Goal: Task Accomplishment & Management: Manage account settings

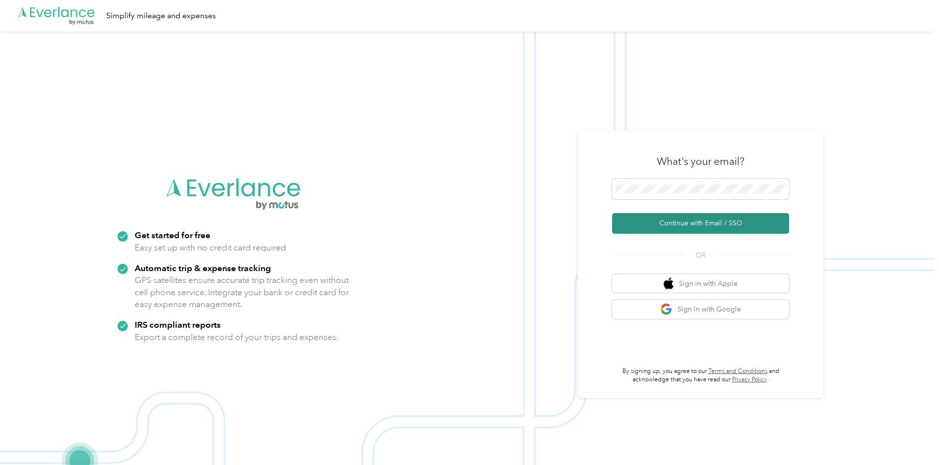
click at [665, 221] on button "Continue with Email / SSO" at bounding box center [700, 223] width 177 height 21
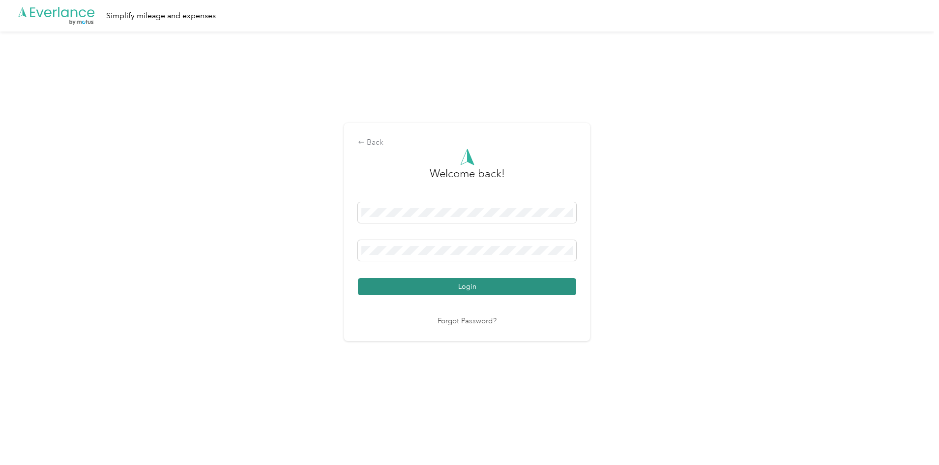
click at [371, 284] on button "Login" at bounding box center [467, 286] width 218 height 17
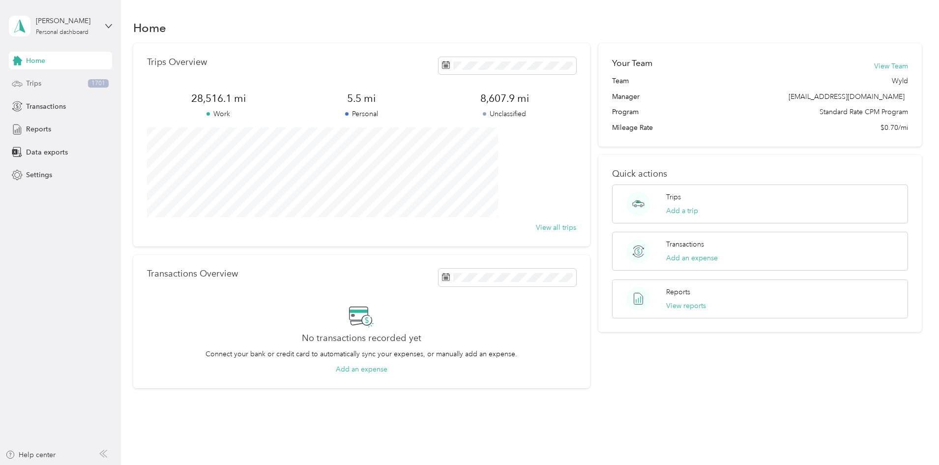
click at [31, 86] on span "Trips" at bounding box center [33, 83] width 15 height 10
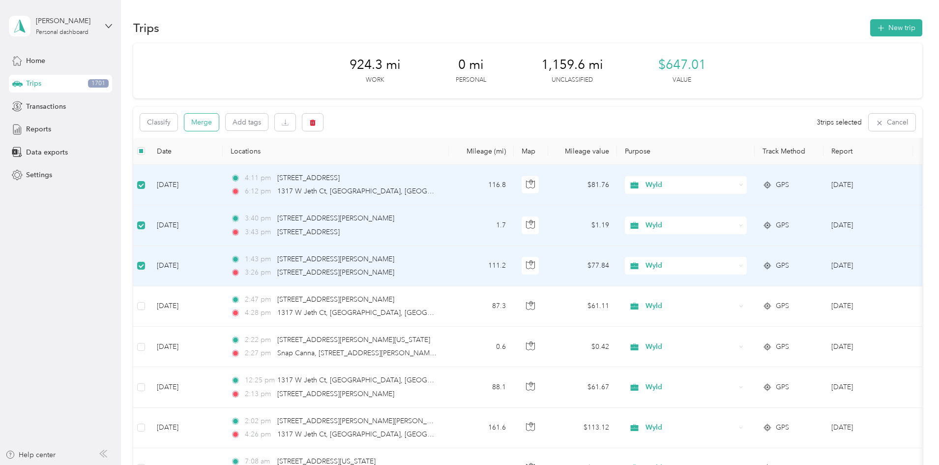
click at [219, 126] on button "Merge" at bounding box center [201, 122] width 34 height 17
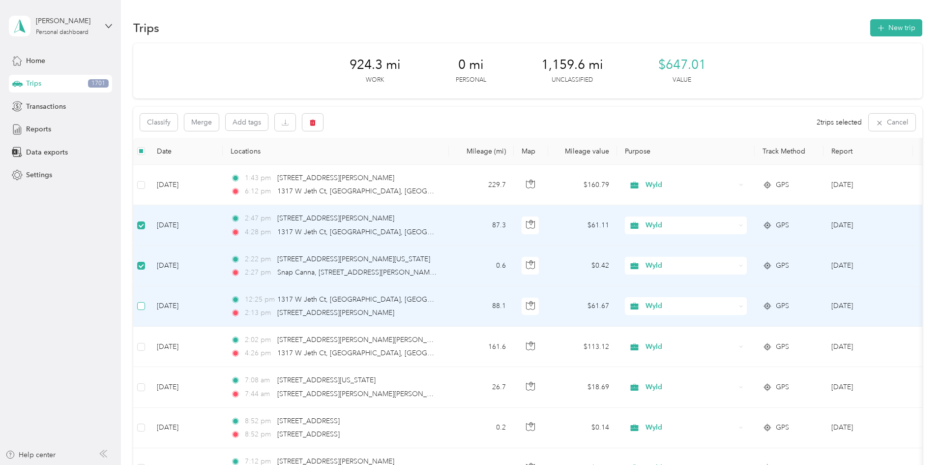
click at [145, 301] on label at bounding box center [141, 305] width 8 height 11
click at [219, 126] on button "Merge" at bounding box center [201, 122] width 34 height 17
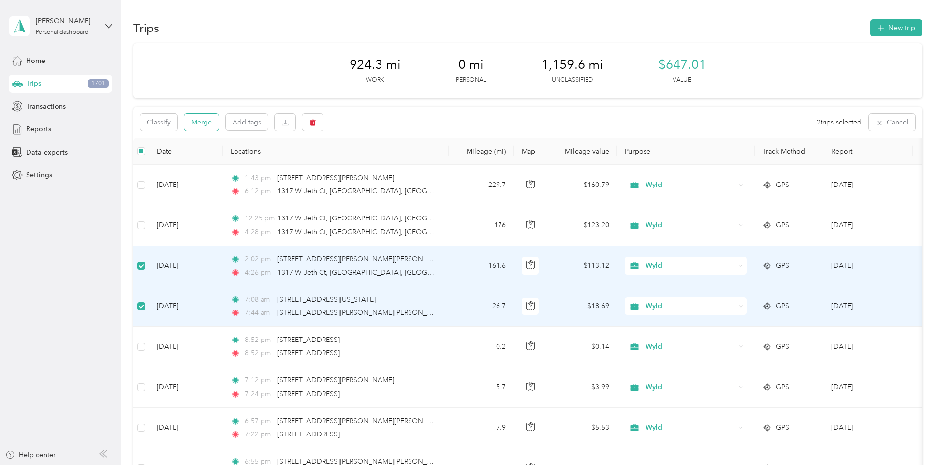
click at [219, 121] on button "Merge" at bounding box center [201, 122] width 34 height 17
click at [219, 123] on button "Merge" at bounding box center [201, 122] width 34 height 17
click at [219, 125] on button "Merge" at bounding box center [201, 122] width 34 height 17
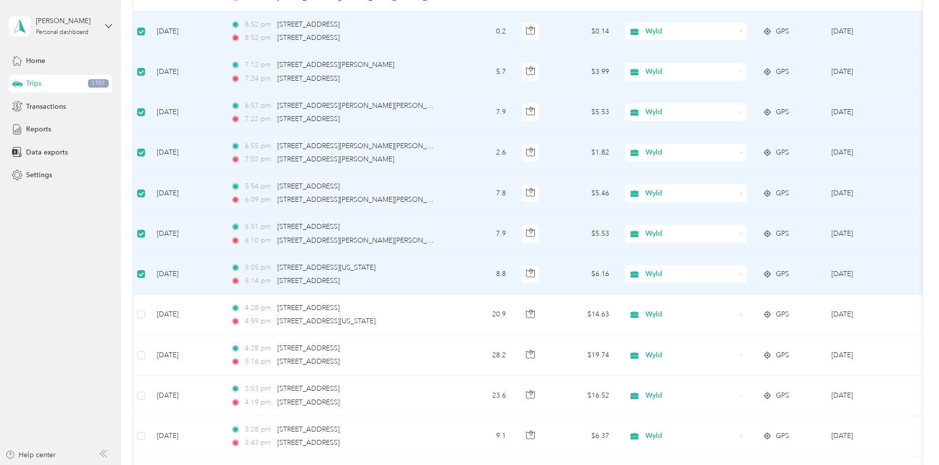
scroll to position [322, 0]
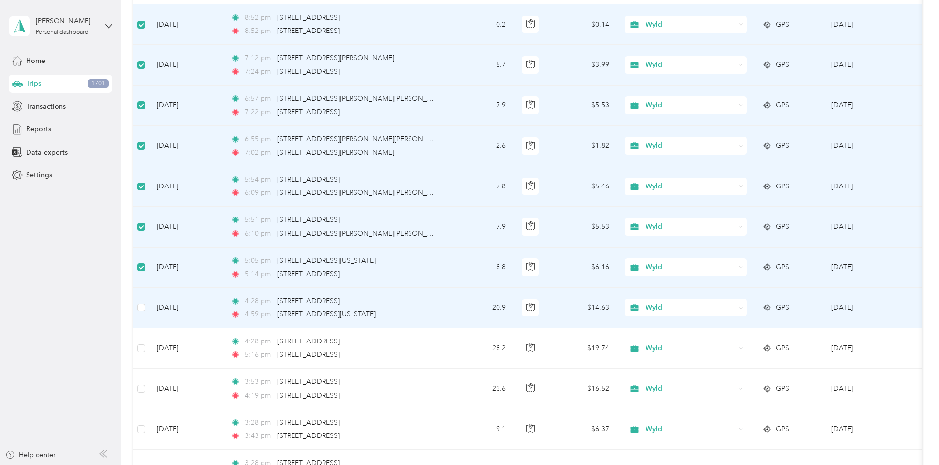
click at [149, 309] on td at bounding box center [141, 308] width 16 height 40
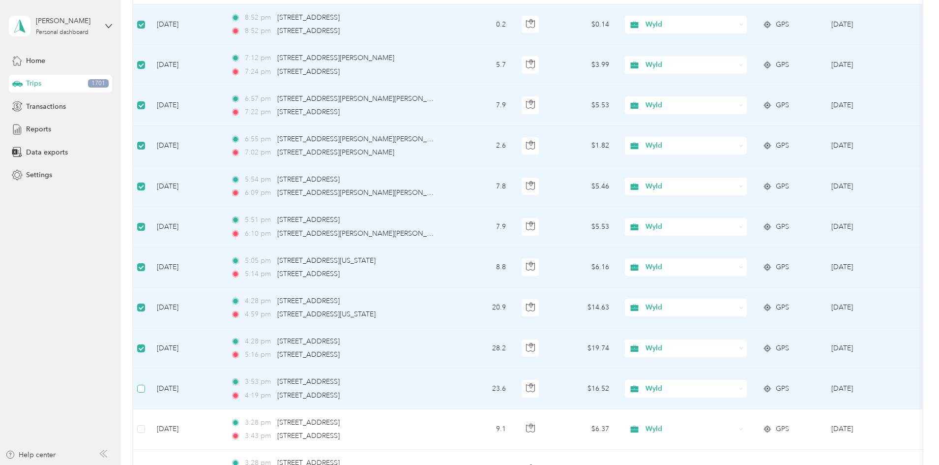
click at [145, 383] on label at bounding box center [141, 388] width 8 height 11
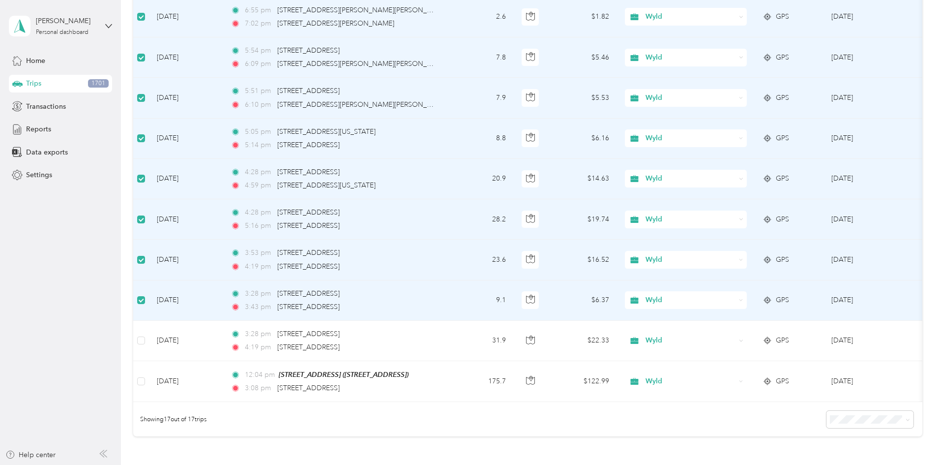
scroll to position [478, 0]
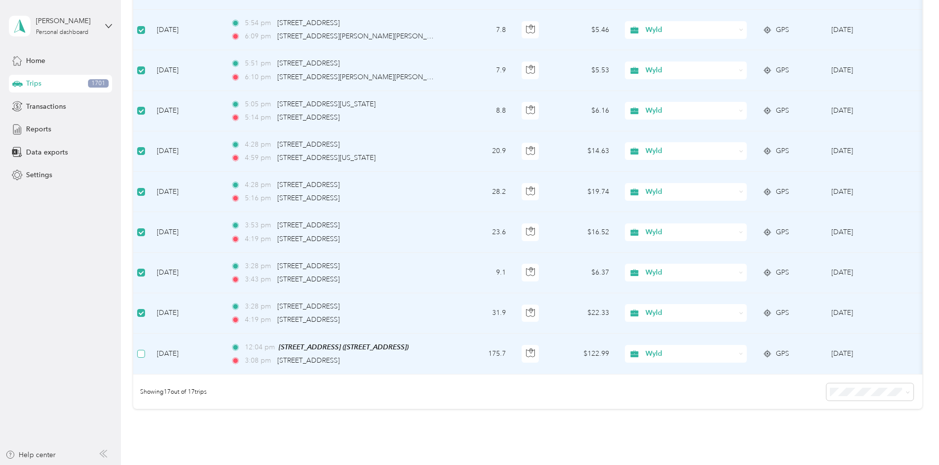
click at [145, 357] on label at bounding box center [141, 353] width 8 height 11
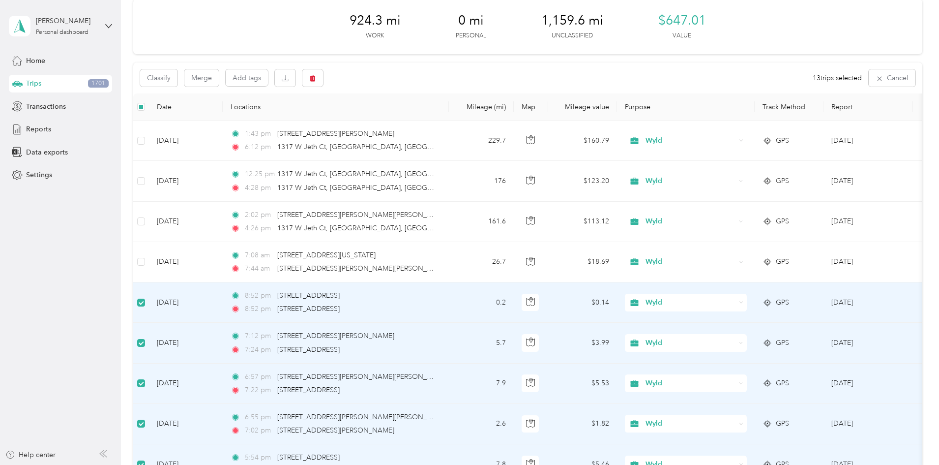
scroll to position [33, 0]
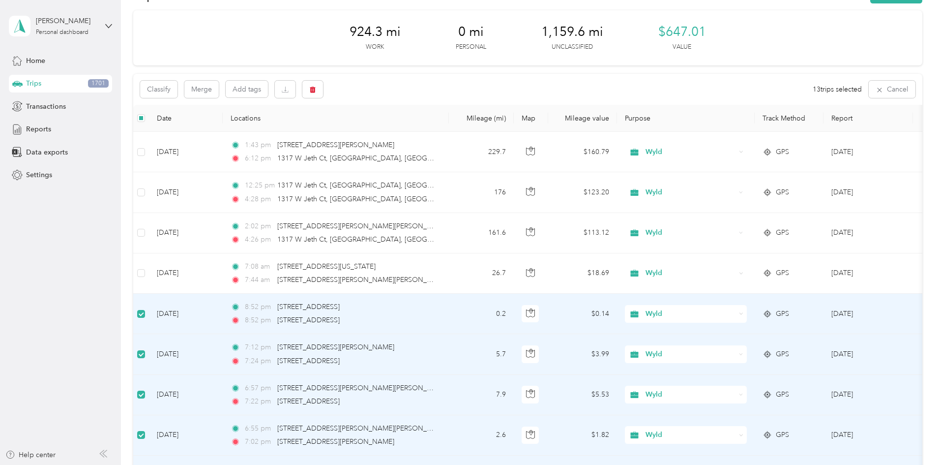
click at [277, 98] on div "Classify Merge Add tags 13 trips selected Cancel" at bounding box center [527, 89] width 789 height 31
click at [219, 97] on button "Merge" at bounding box center [201, 89] width 34 height 17
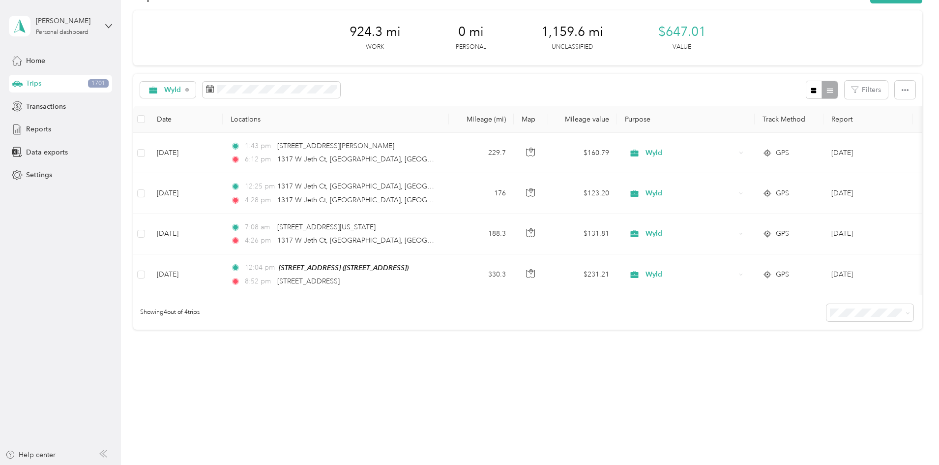
click at [691, 377] on div "Trips New trip 924.3 mi Work 0 mi Personal 1,159.6 mi Unclassified $647.01 Valu…" at bounding box center [527, 192] width 813 height 450
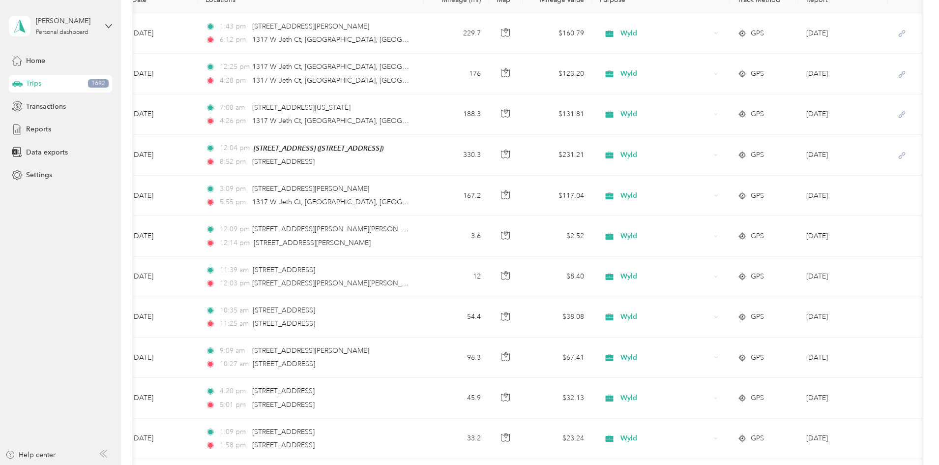
scroll to position [0, 0]
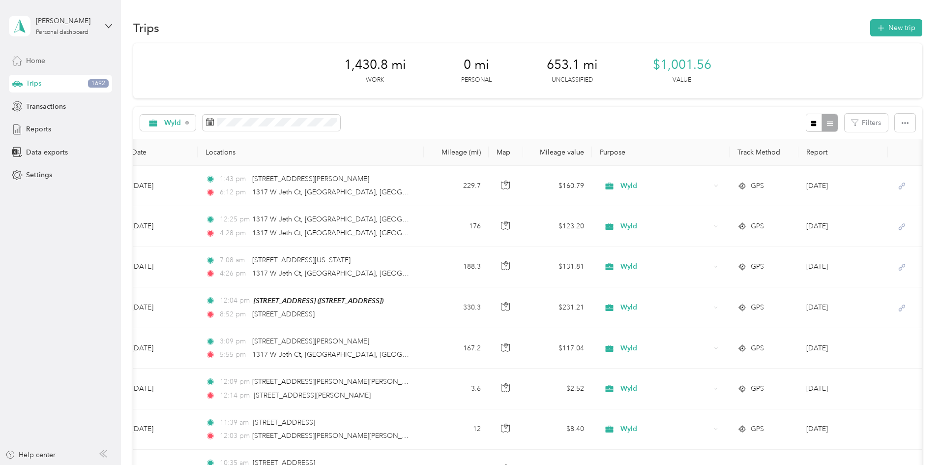
click at [35, 56] on span "Home" at bounding box center [35, 61] width 19 height 10
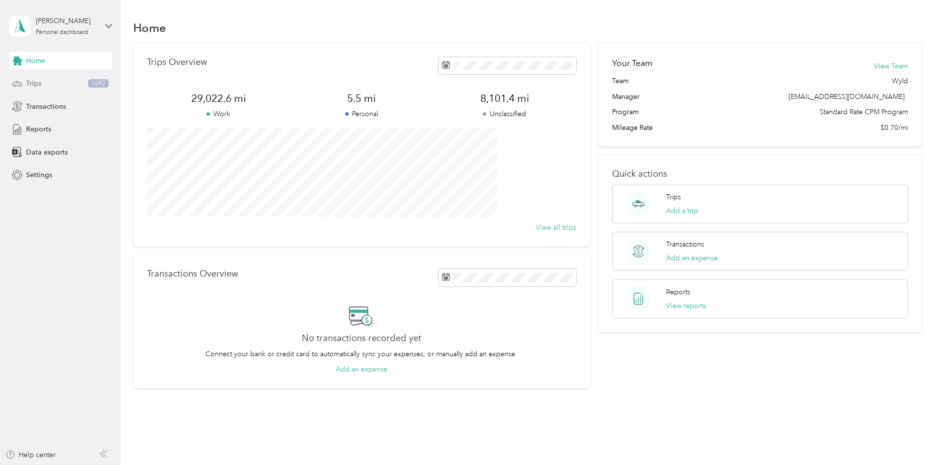
click at [29, 87] on span "Trips" at bounding box center [33, 83] width 15 height 10
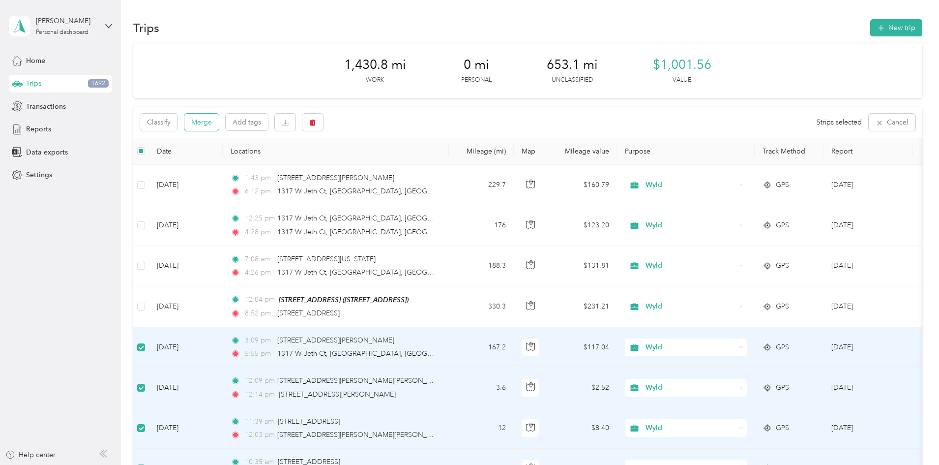
click at [219, 124] on button "Merge" at bounding box center [201, 122] width 34 height 17
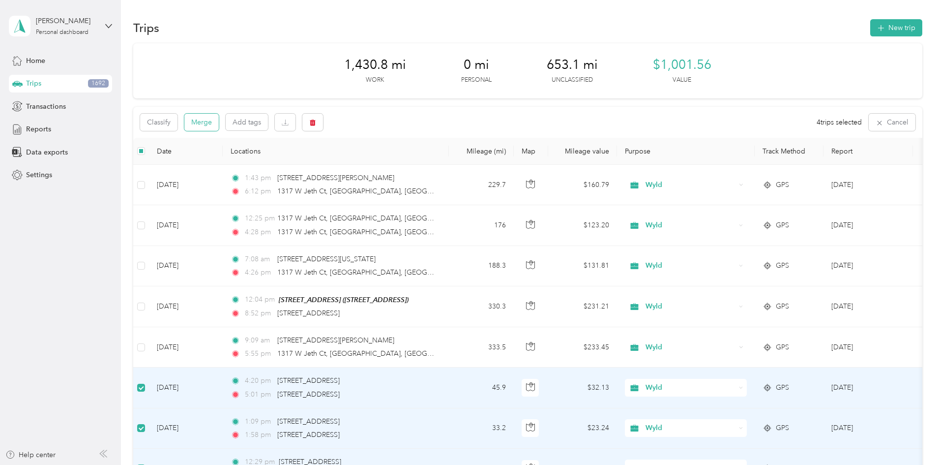
click at [219, 119] on button "Merge" at bounding box center [201, 122] width 34 height 17
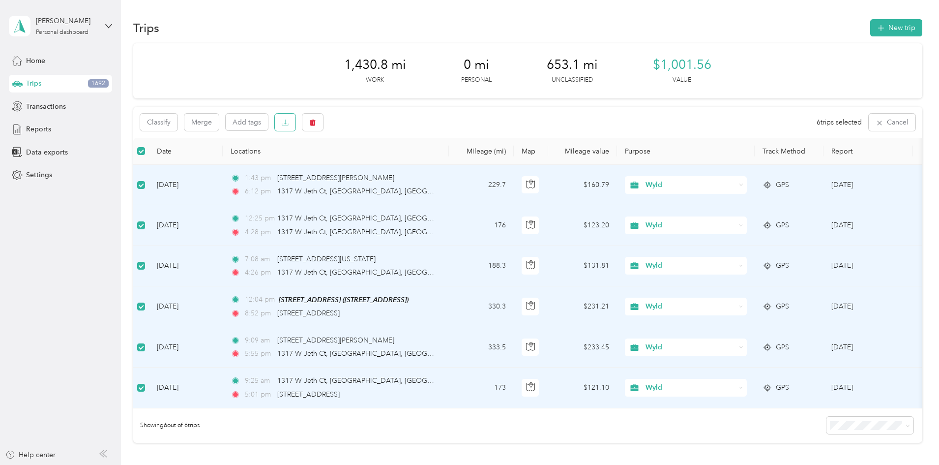
click at [289, 123] on icon "button" at bounding box center [285, 122] width 7 height 7
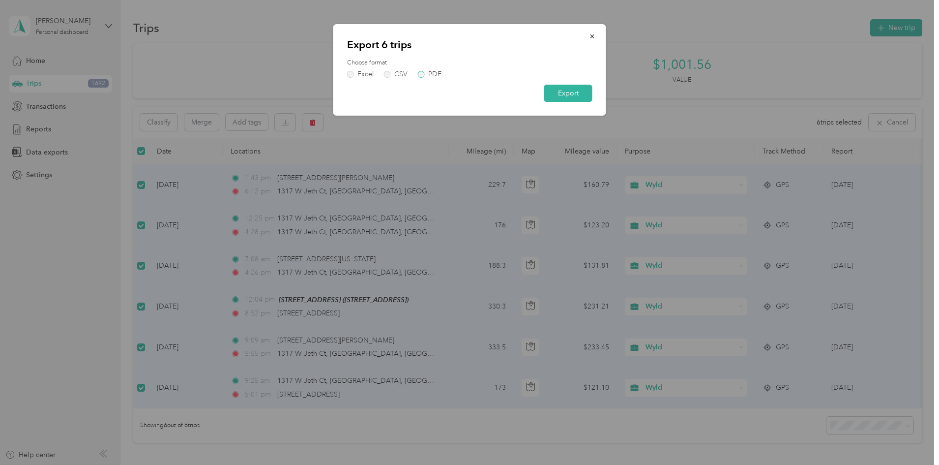
click at [422, 76] on label "PDF" at bounding box center [430, 74] width 24 height 7
click at [565, 93] on button "Export" at bounding box center [568, 93] width 48 height 17
